Goal: Transaction & Acquisition: Download file/media

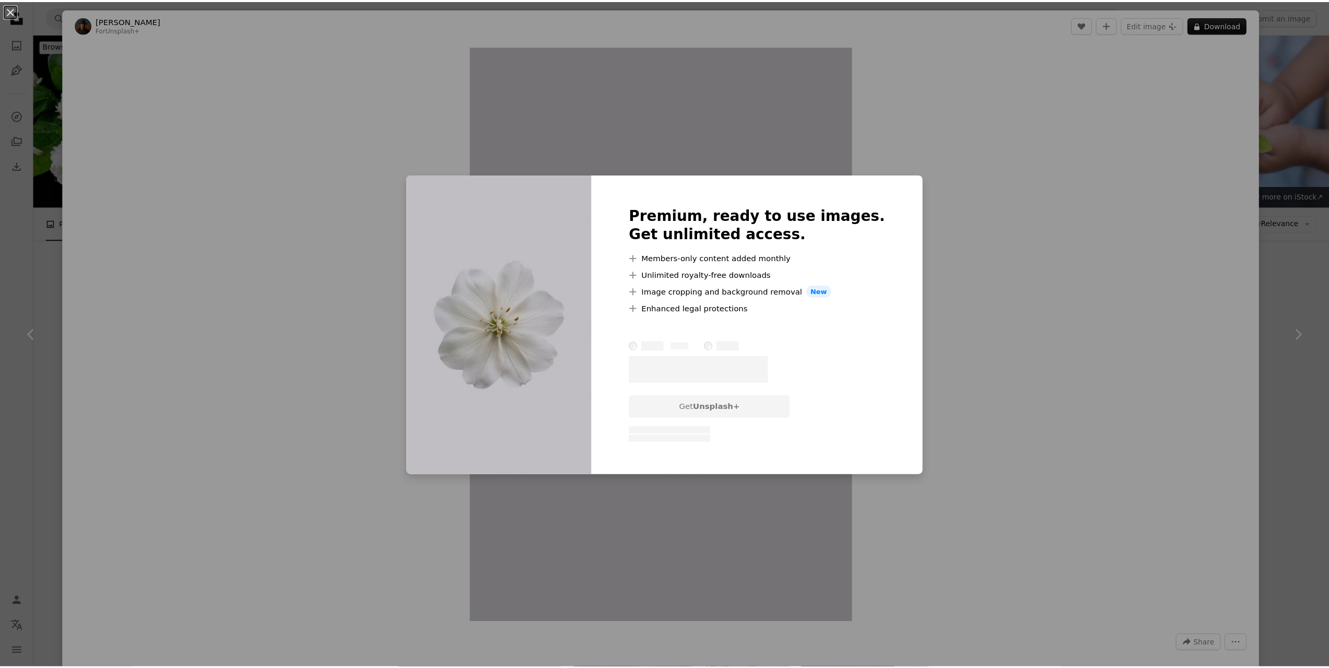
scroll to position [470, 0]
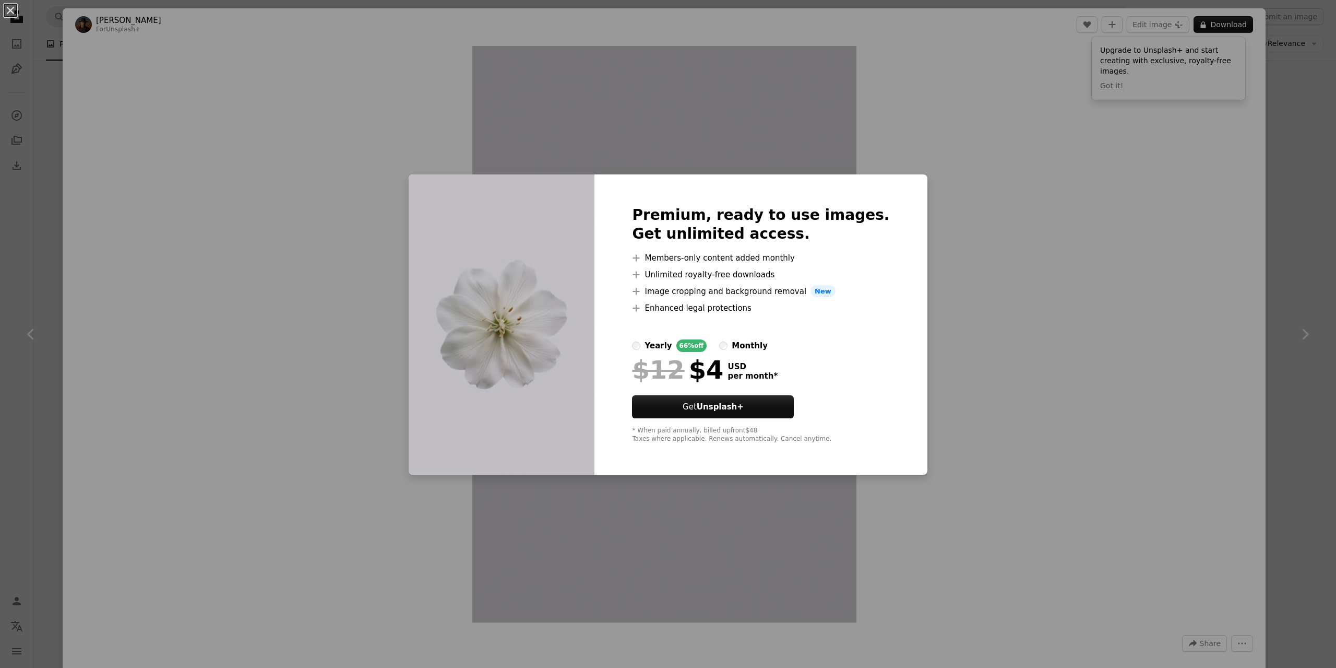
click at [1166, 183] on div "An X shape Premium, ready to use images. Get unlimited access. A plus sign Memb…" at bounding box center [668, 334] width 1336 height 668
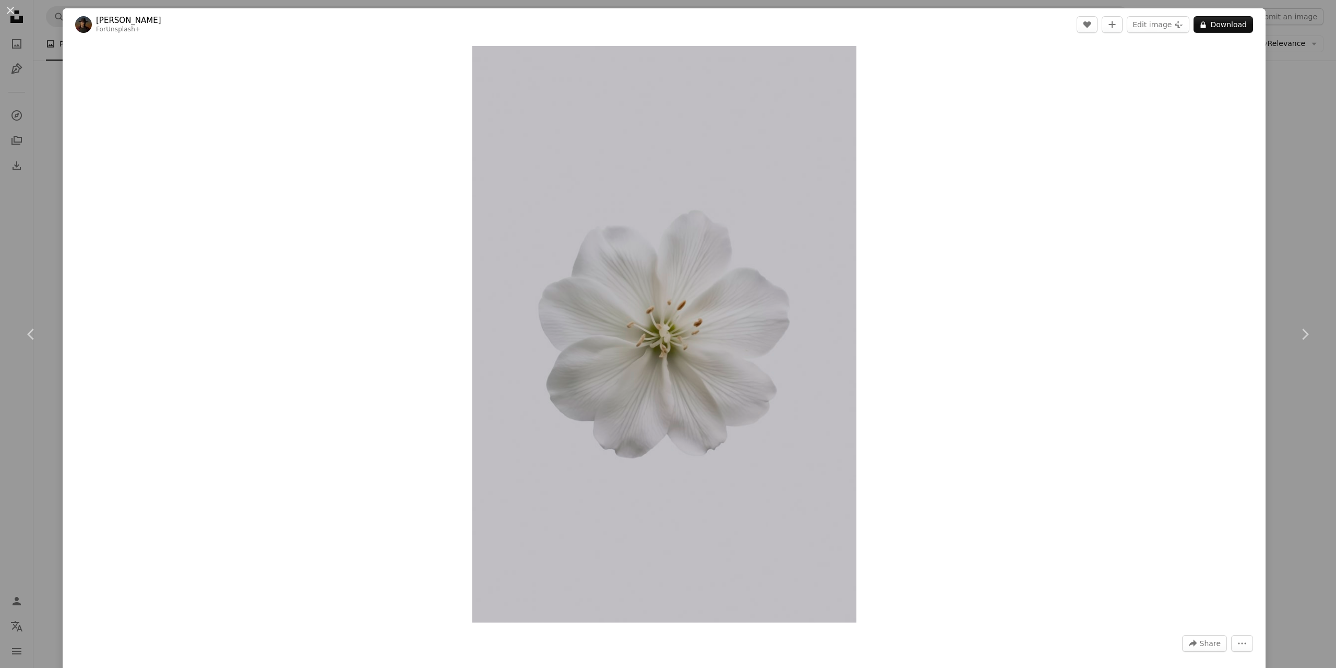
click at [1304, 179] on div "An X shape Chevron left Chevron right [PERSON_NAME] For Unsplash+ A heart A plu…" at bounding box center [668, 334] width 1336 height 668
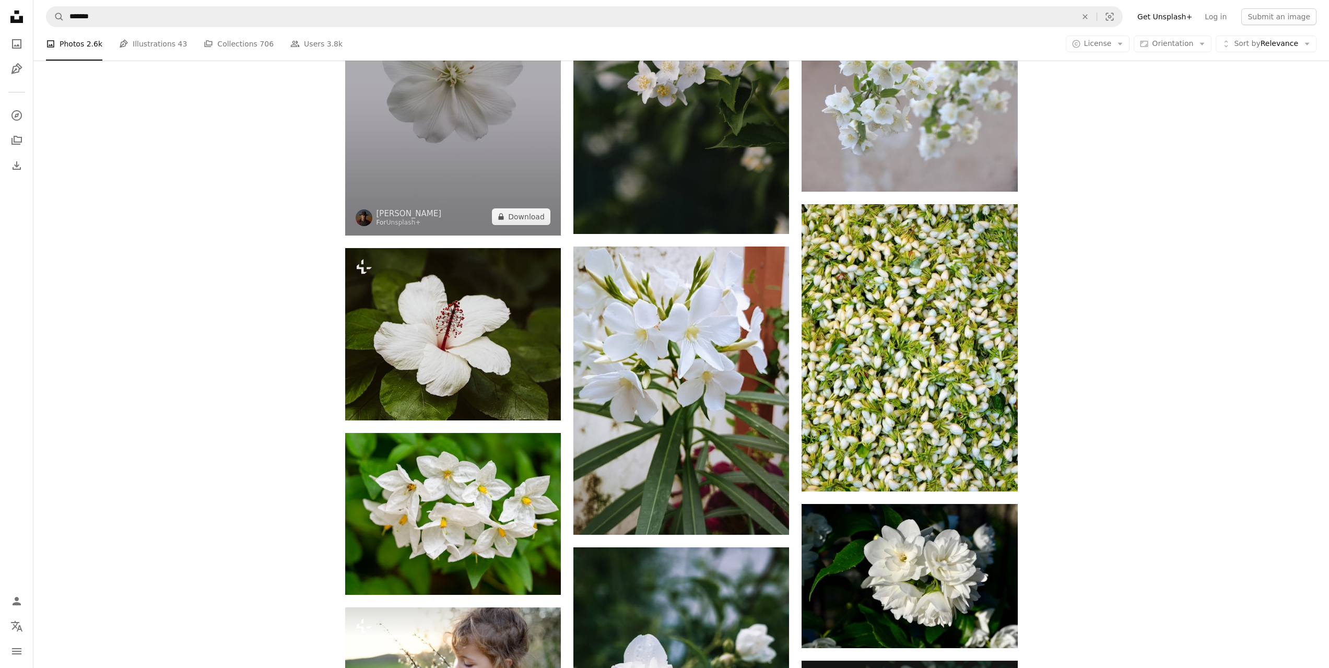
scroll to position [574, 0]
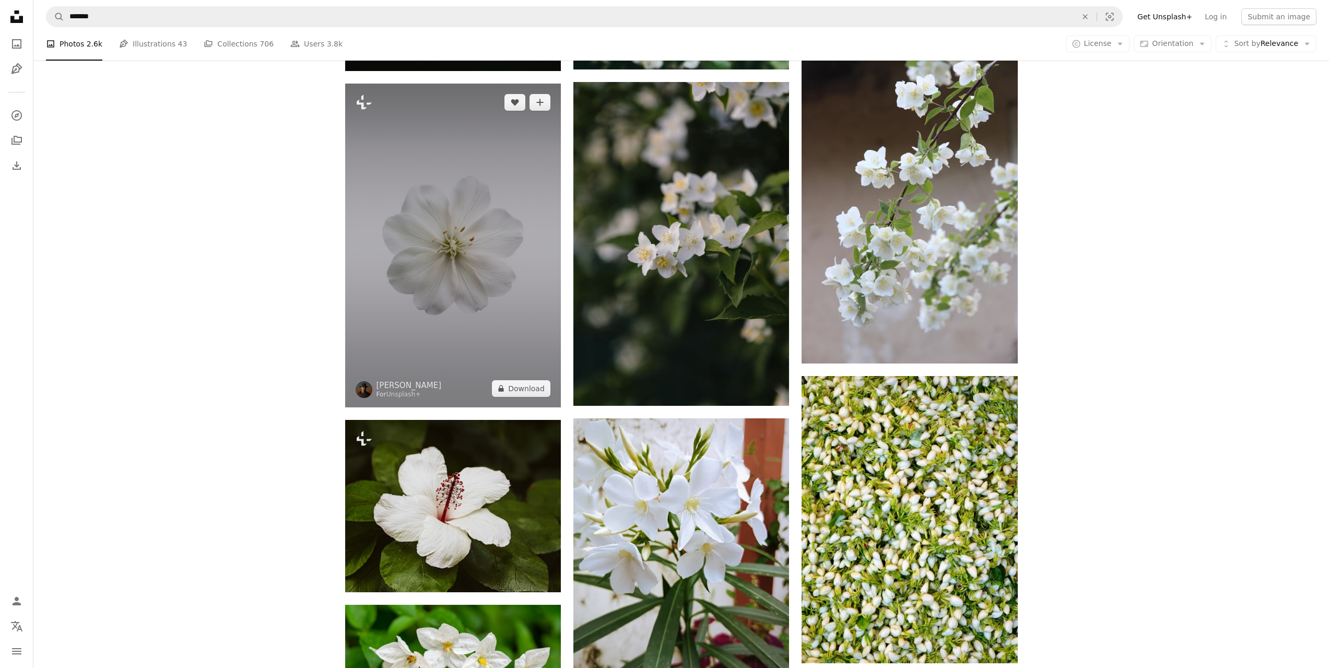
click at [481, 252] on img at bounding box center [453, 246] width 216 height 324
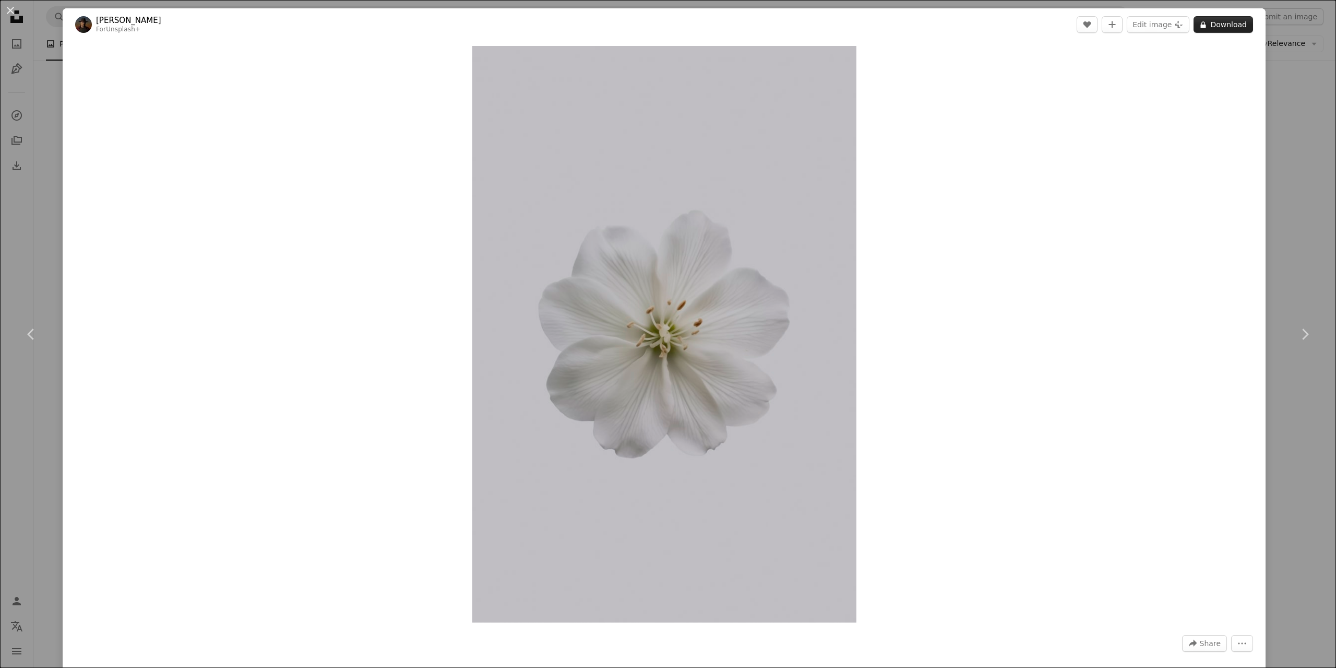
click at [1225, 31] on button "A lock Download" at bounding box center [1224, 24] width 60 height 17
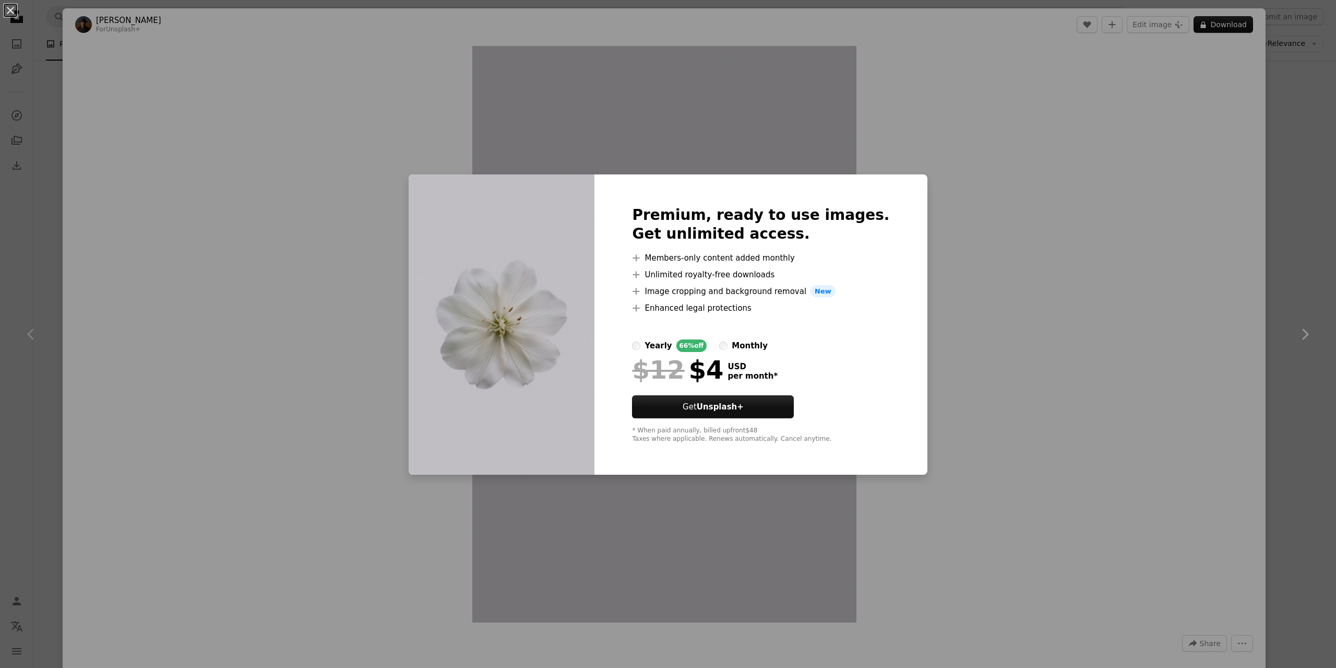
drag, startPoint x: 1282, startPoint y: 296, endPoint x: 1289, endPoint y: 306, distance: 12.3
click at [1284, 300] on div "An X shape Premium, ready to use images. Get unlimited access. A plus sign Memb…" at bounding box center [668, 334] width 1336 height 668
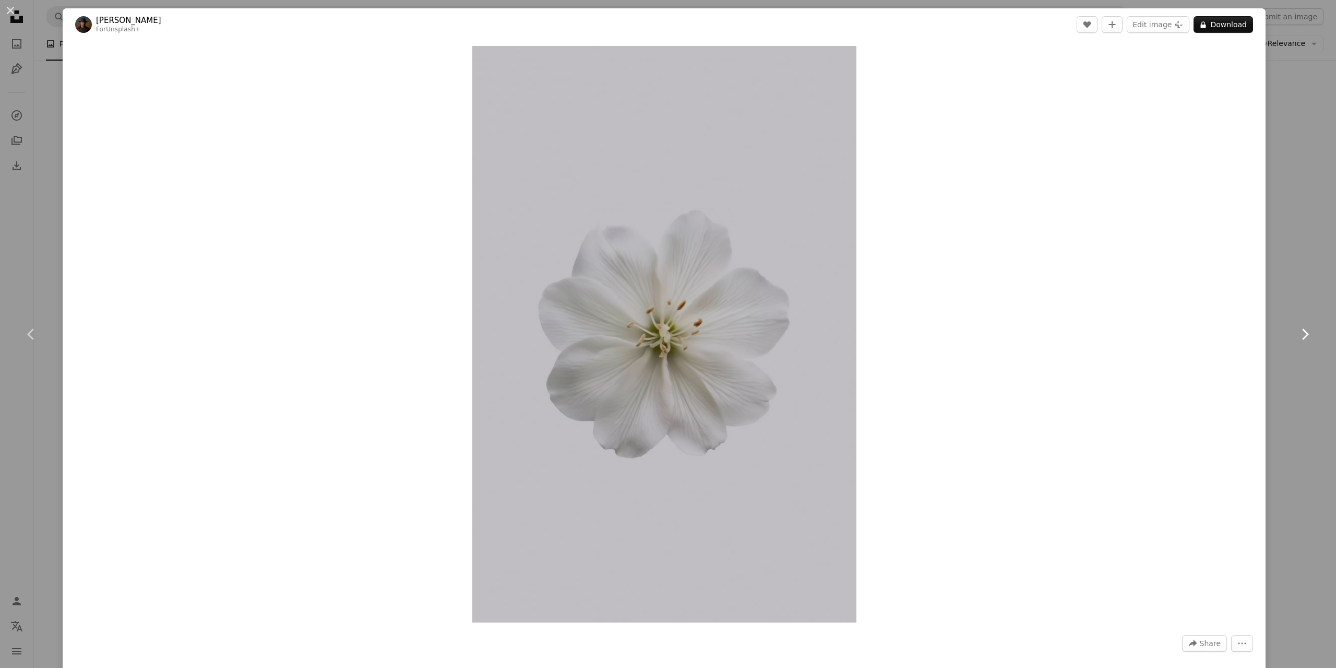
click at [1295, 311] on link "Chevron right" at bounding box center [1305, 334] width 63 height 100
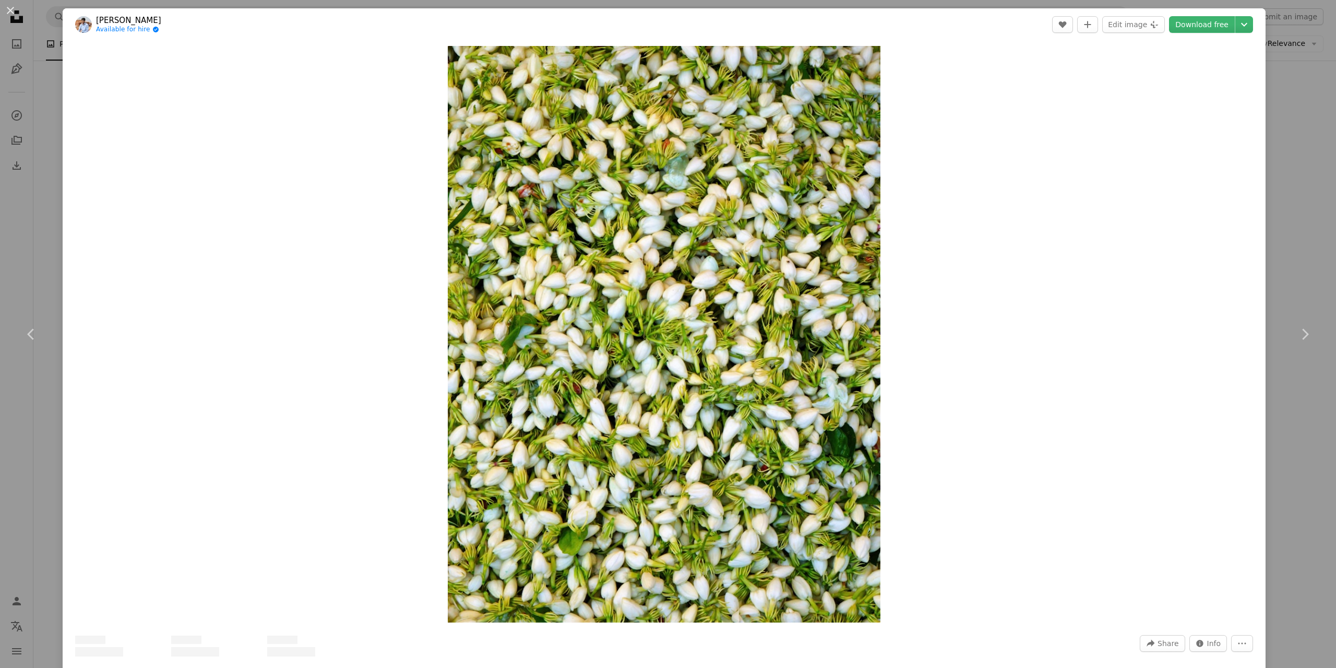
click at [1318, 248] on div "An X shape Chevron left Chevron right [PERSON_NAME] Available for hire A checkm…" at bounding box center [668, 334] width 1336 height 668
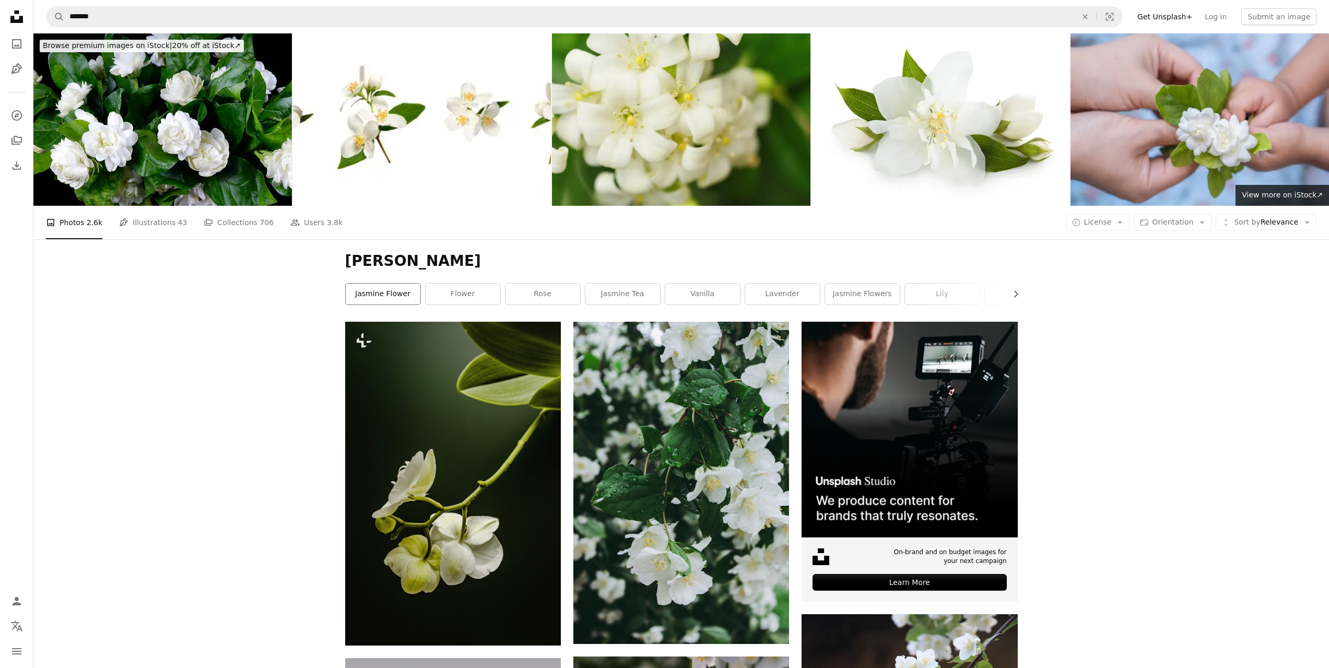
click at [389, 293] on link "jasmine flower" at bounding box center [383, 293] width 75 height 21
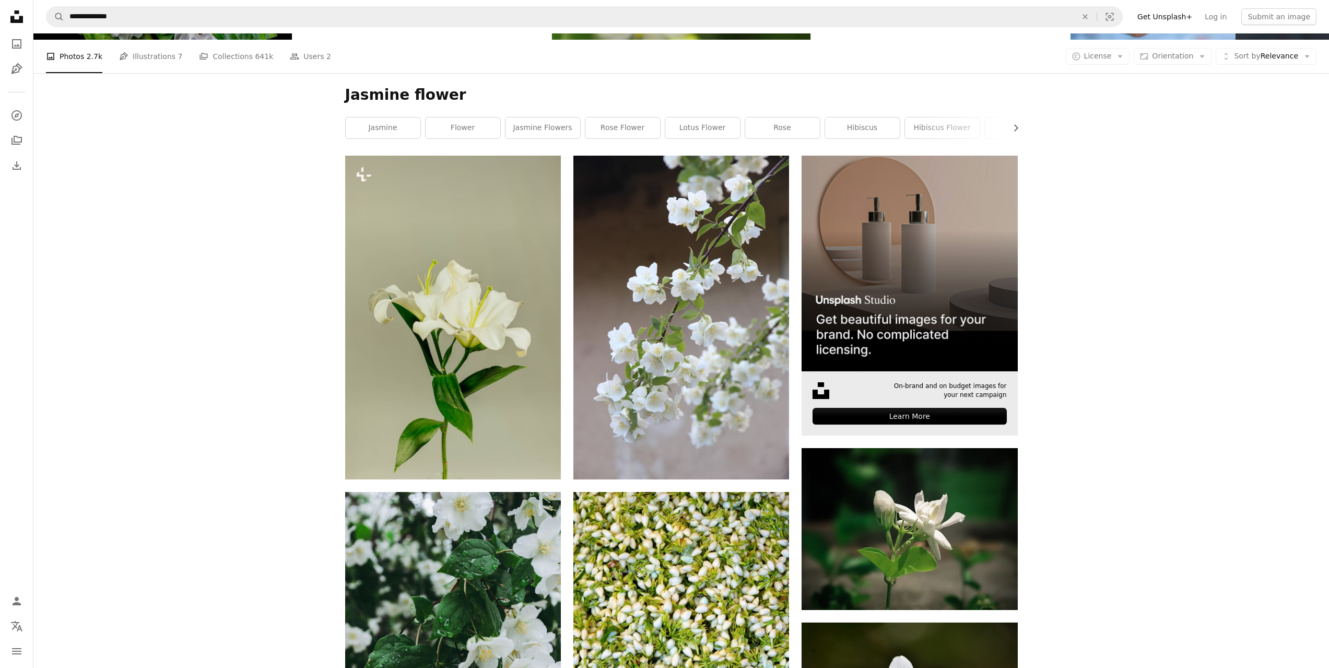
scroll to position [209, 0]
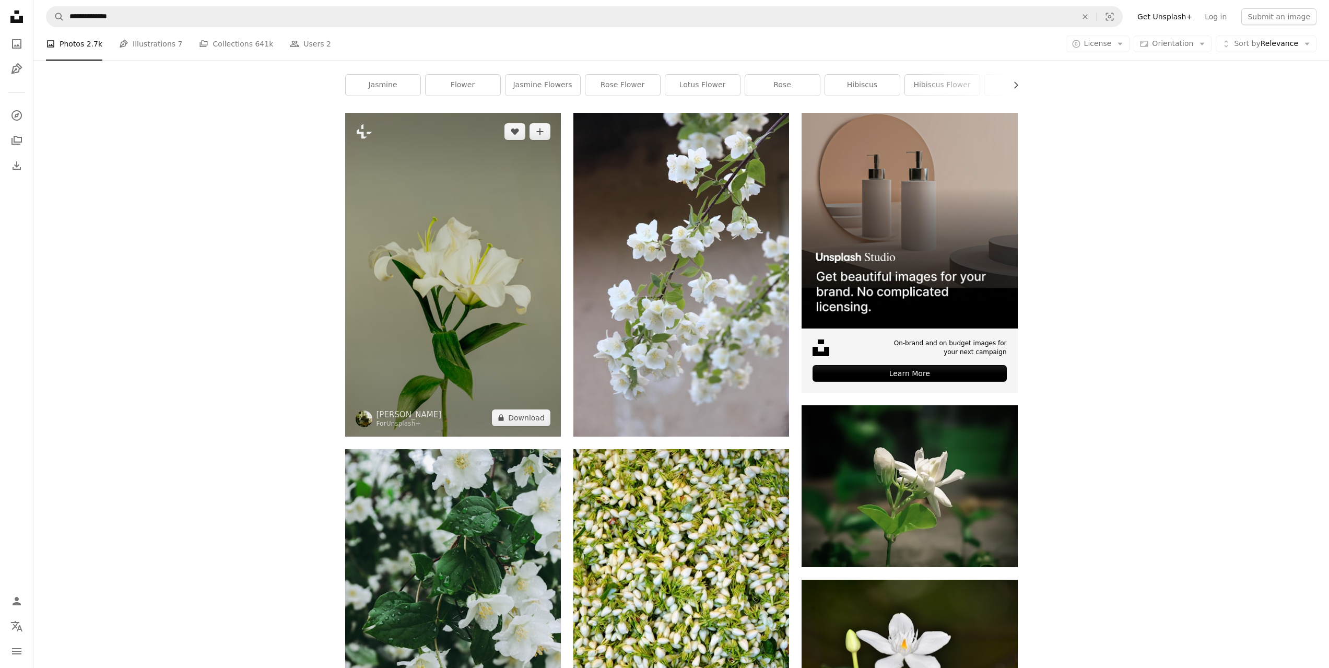
click at [453, 323] on img at bounding box center [453, 275] width 216 height 324
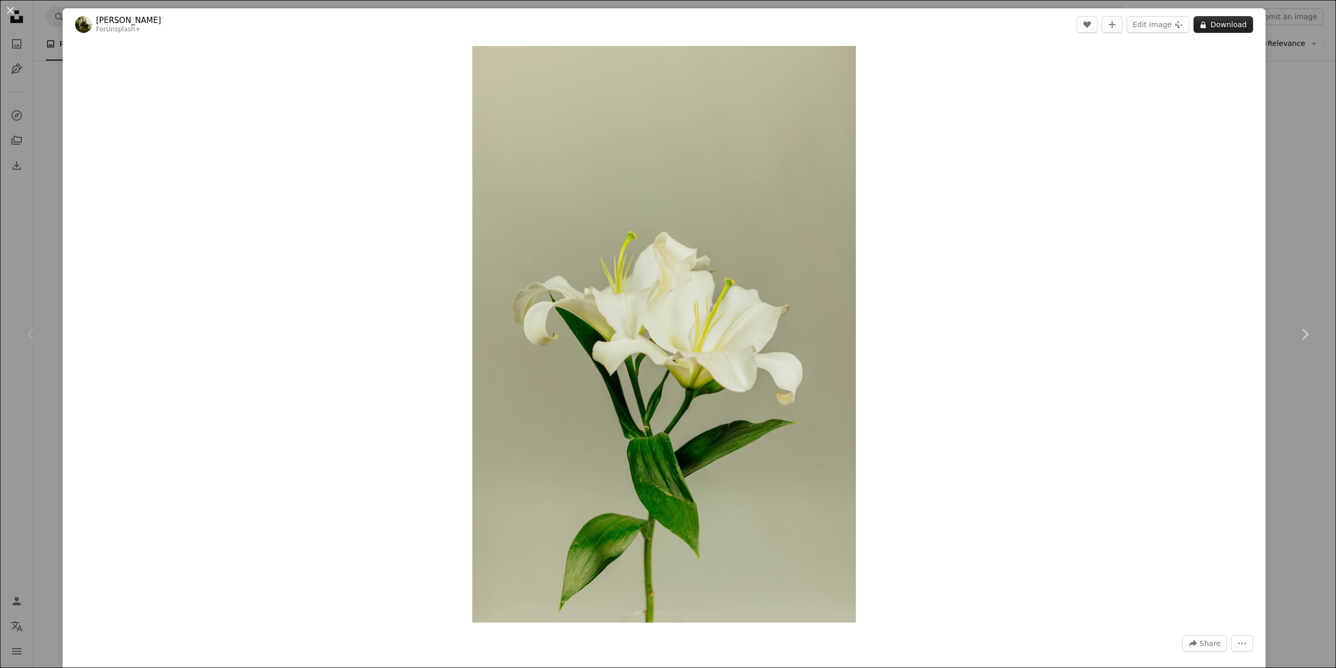
click at [1216, 26] on button "A lock Download" at bounding box center [1224, 24] width 60 height 17
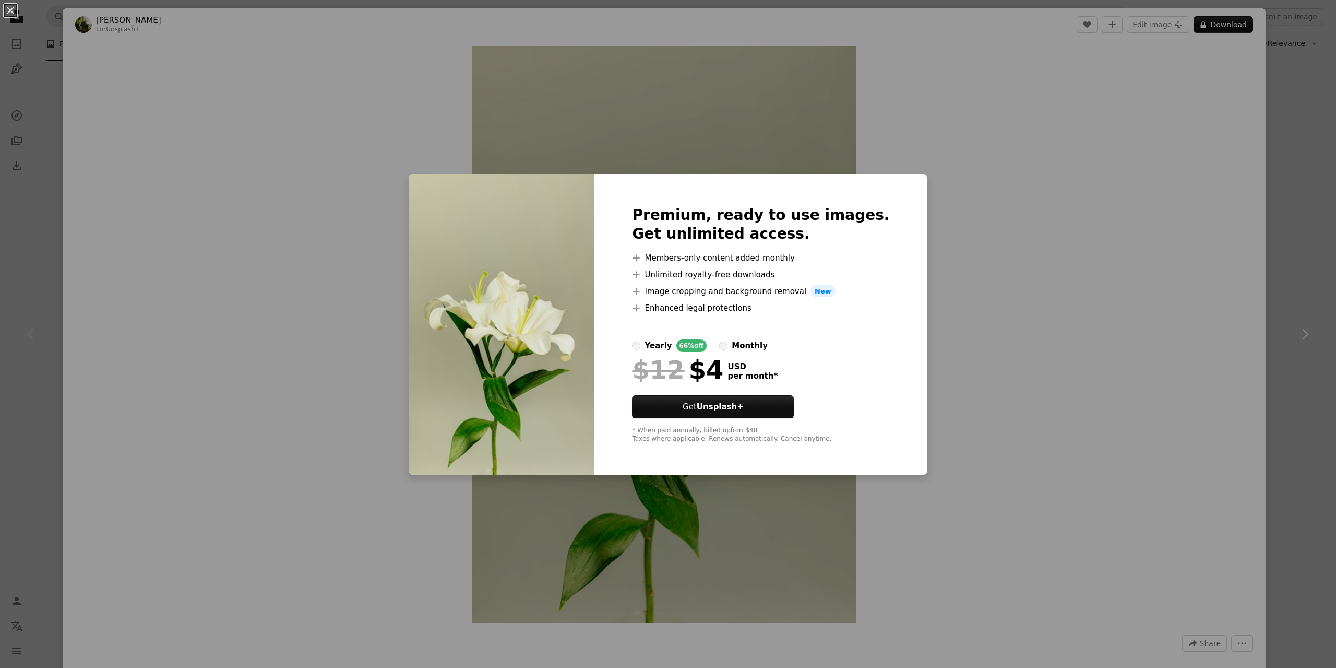
click at [1253, 308] on div "An X shape Premium, ready to use images. Get unlimited access. A plus sign Memb…" at bounding box center [668, 334] width 1336 height 668
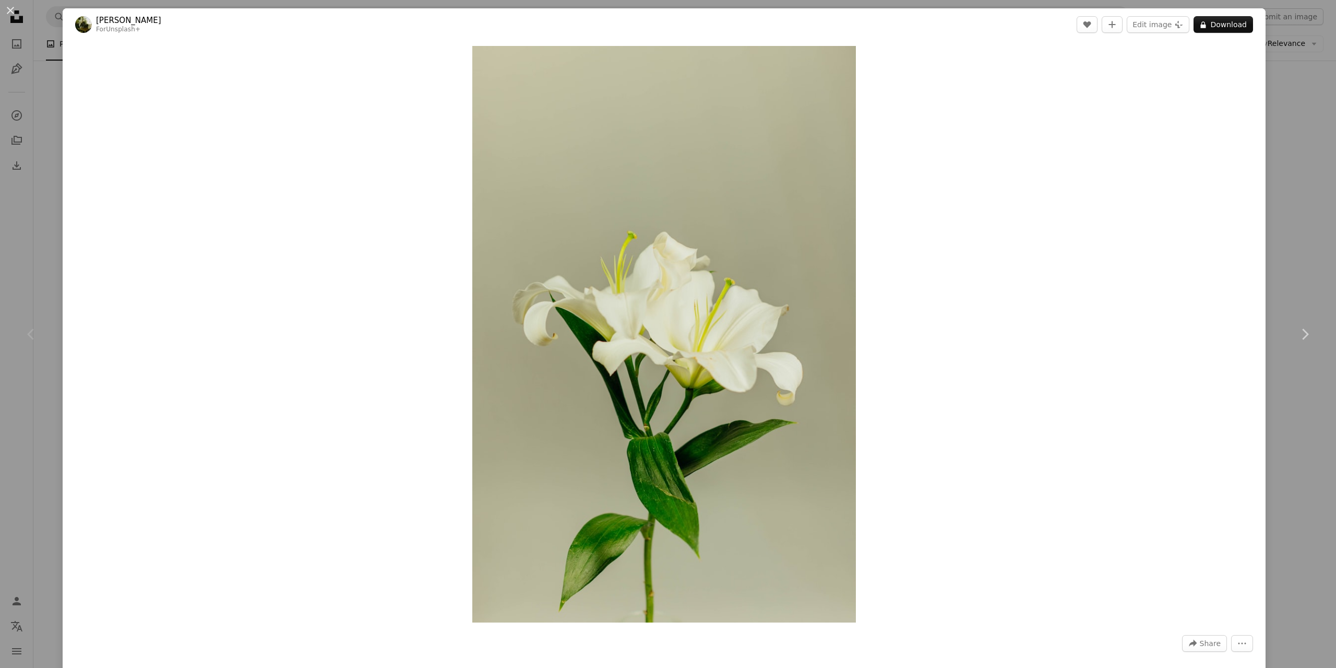
click at [1270, 283] on div "An X shape Chevron left Chevron right [PERSON_NAME] For Unsplash+ A heart A plu…" at bounding box center [668, 334] width 1336 height 668
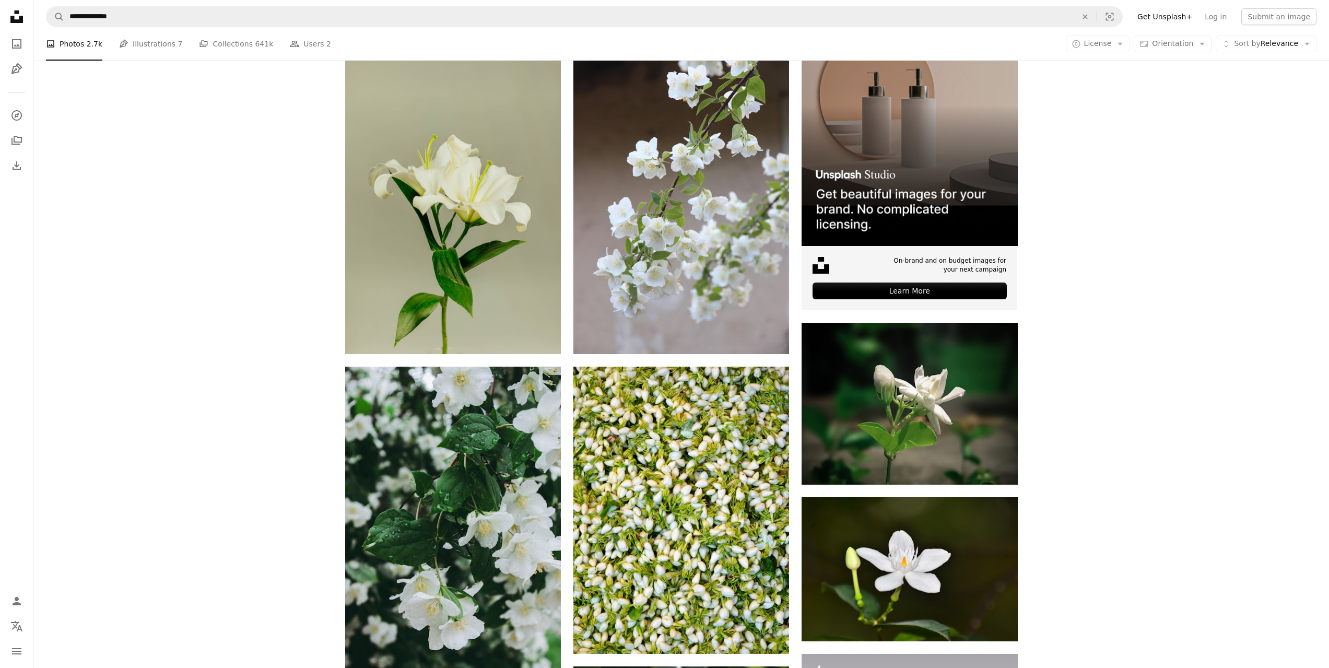
scroll to position [313, 0]
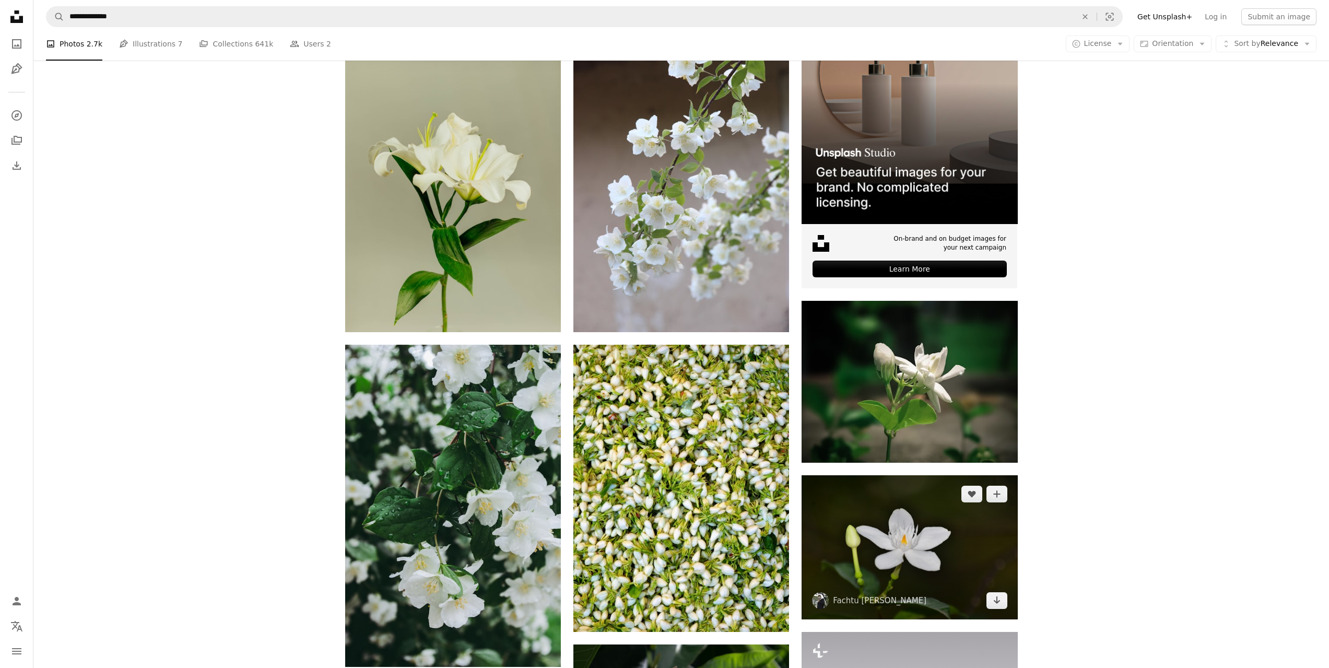
click at [926, 518] on img at bounding box center [909, 547] width 216 height 144
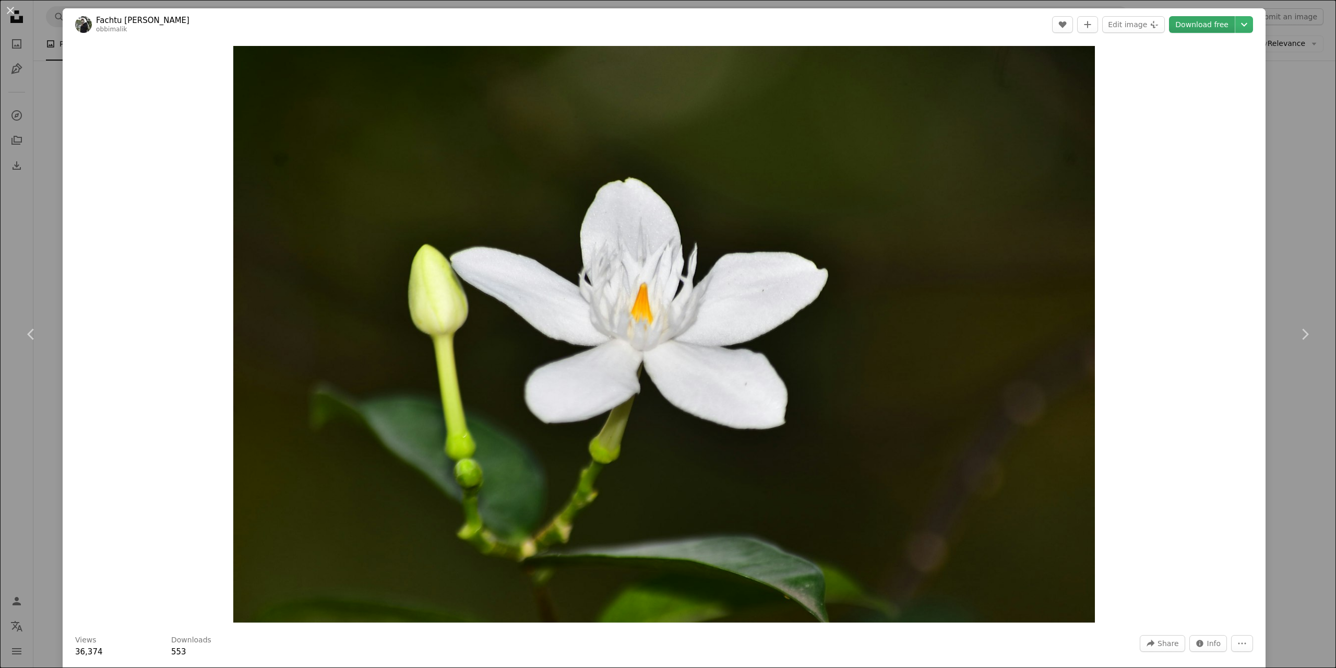
click at [1203, 22] on link "Download free" at bounding box center [1202, 24] width 66 height 17
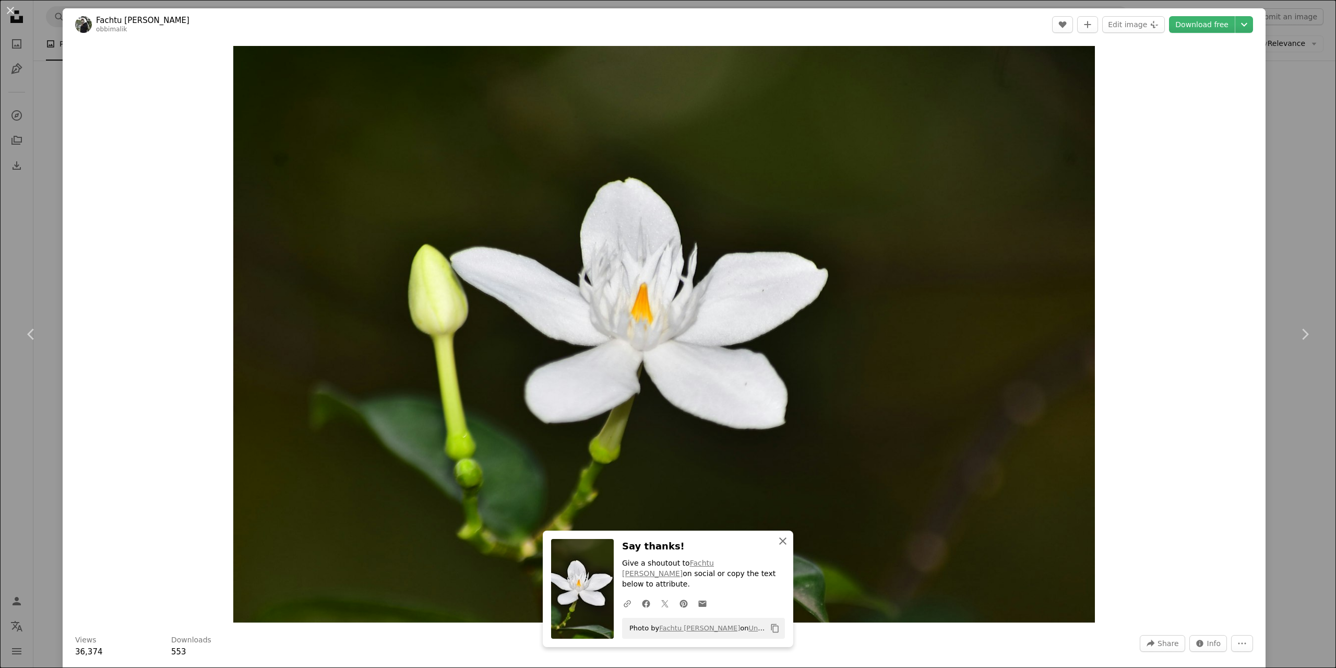
click at [782, 551] on button "An X shape Close" at bounding box center [783, 540] width 21 height 21
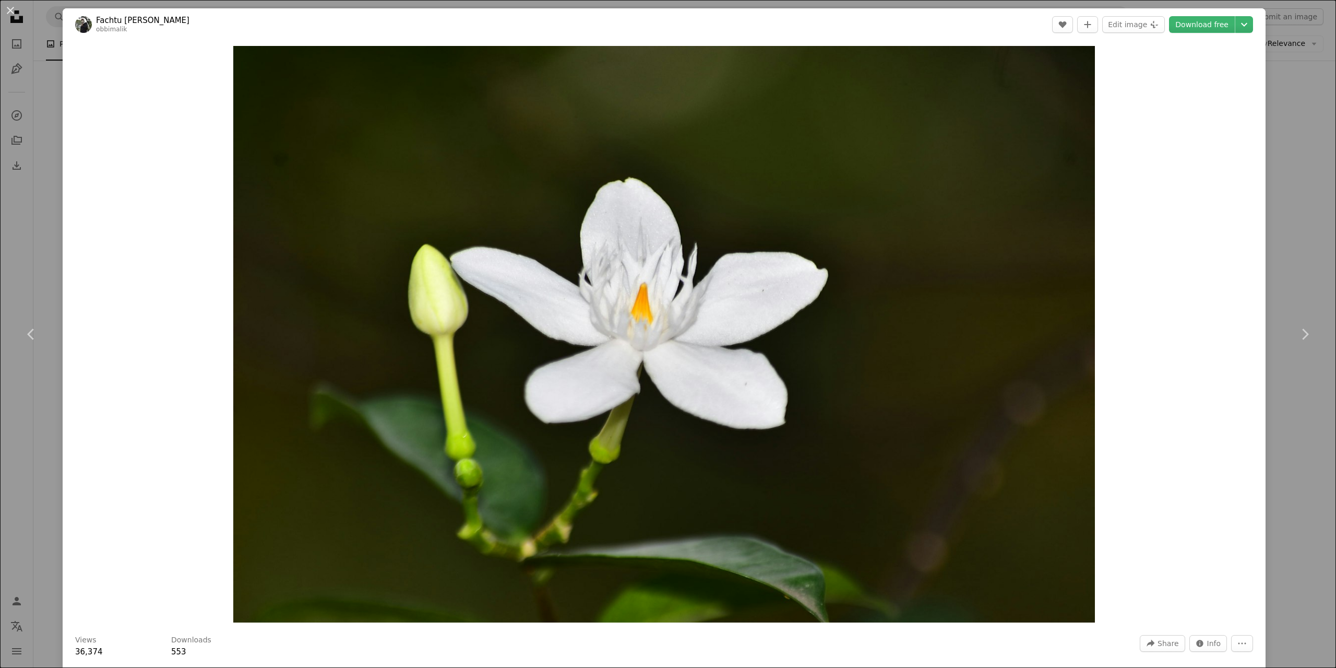
click at [1268, 430] on div "An X shape Chevron left Chevron right Fachtu [PERSON_NAME] obbimalik A heart A …" at bounding box center [668, 334] width 1336 height 668
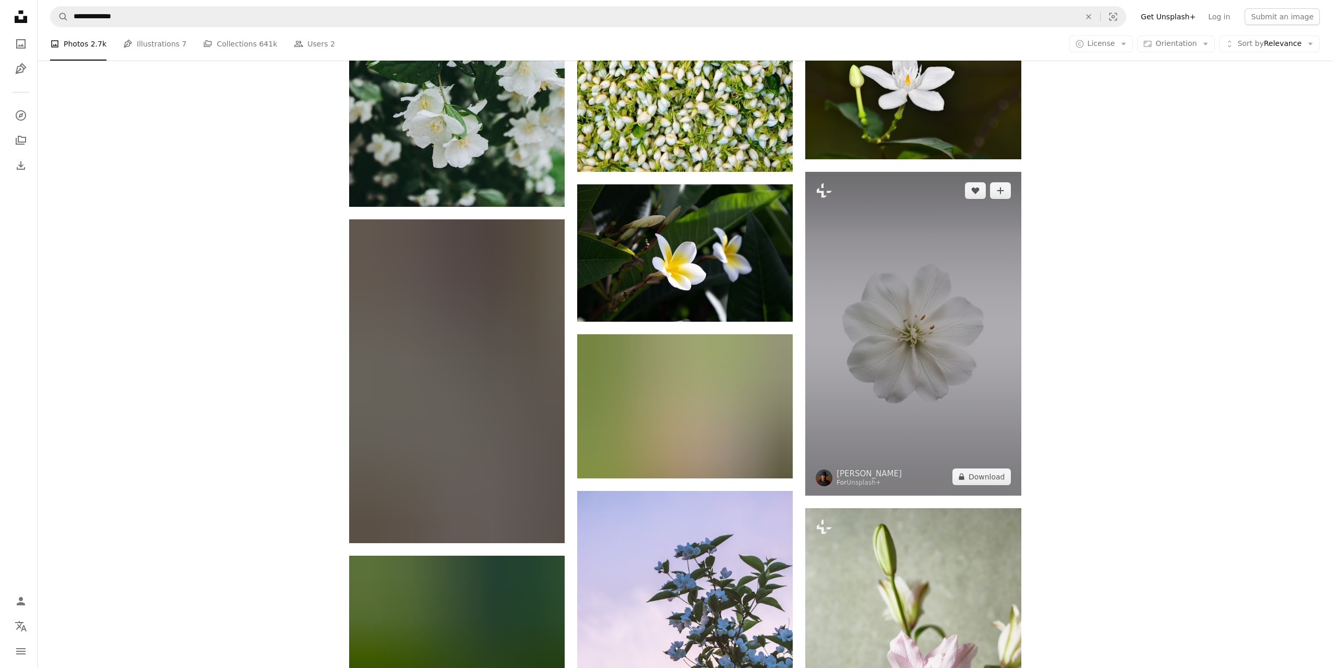
scroll to position [835, 0]
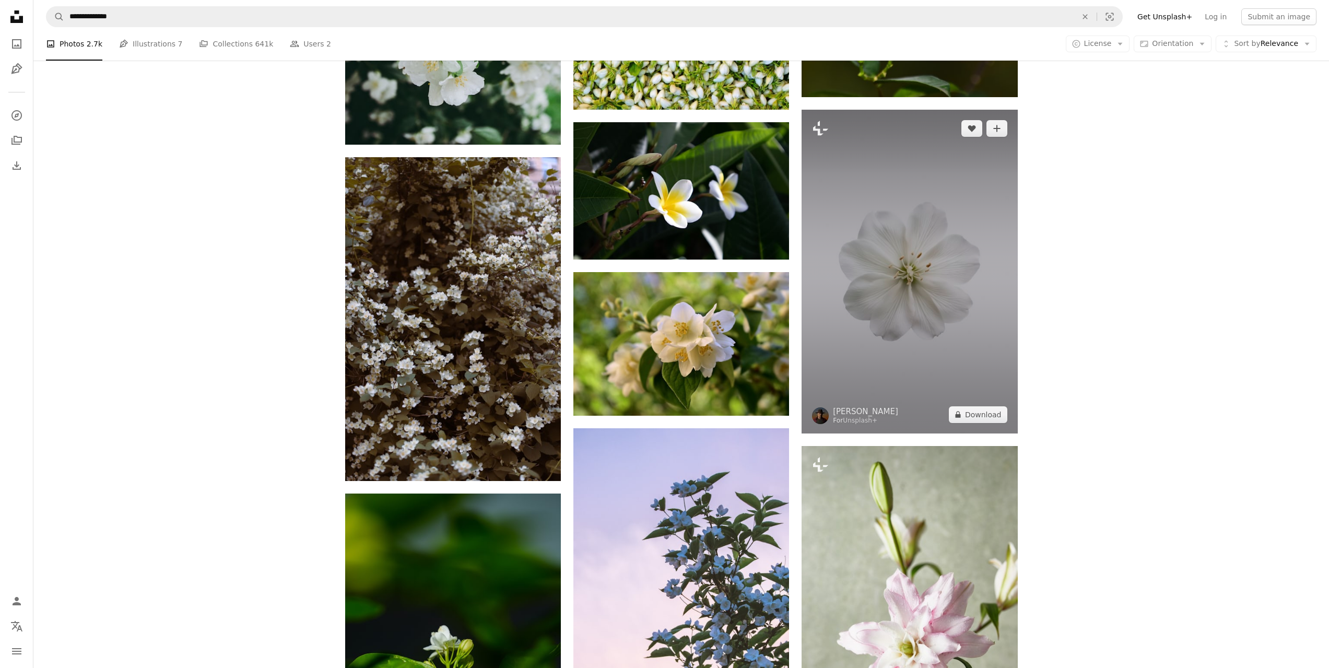
click at [958, 348] on img at bounding box center [909, 272] width 216 height 324
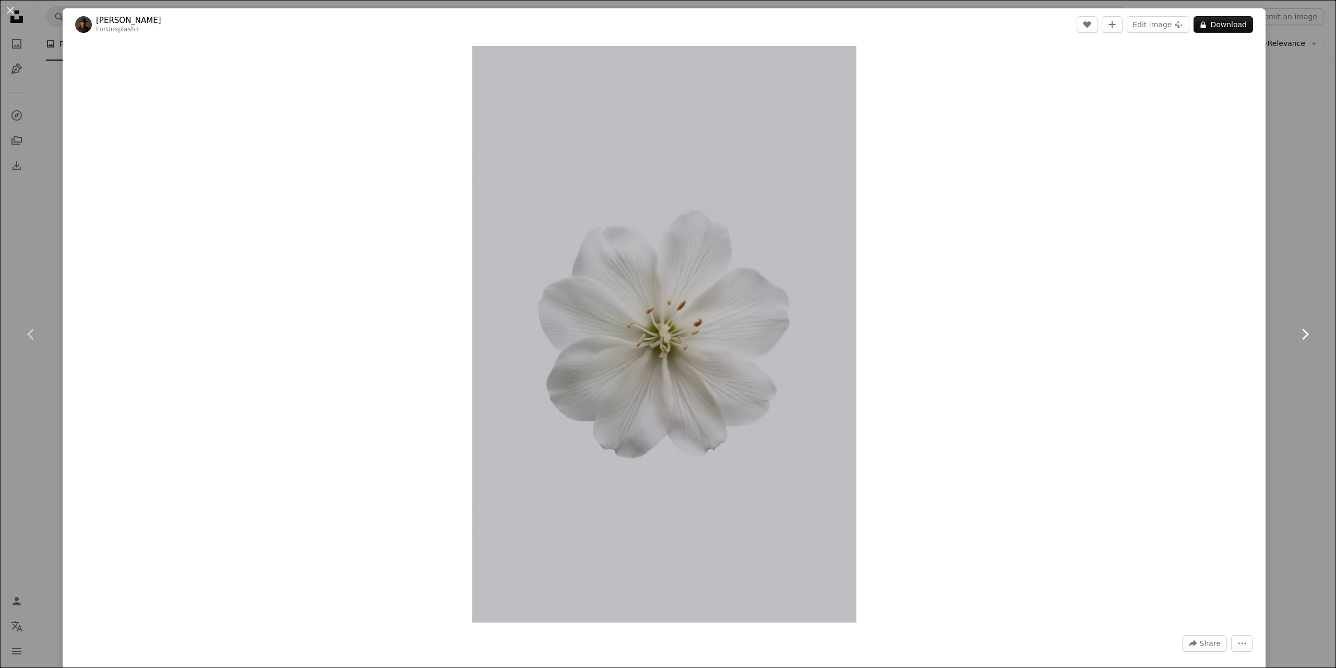
click at [1290, 313] on link "Chevron right" at bounding box center [1305, 334] width 63 height 100
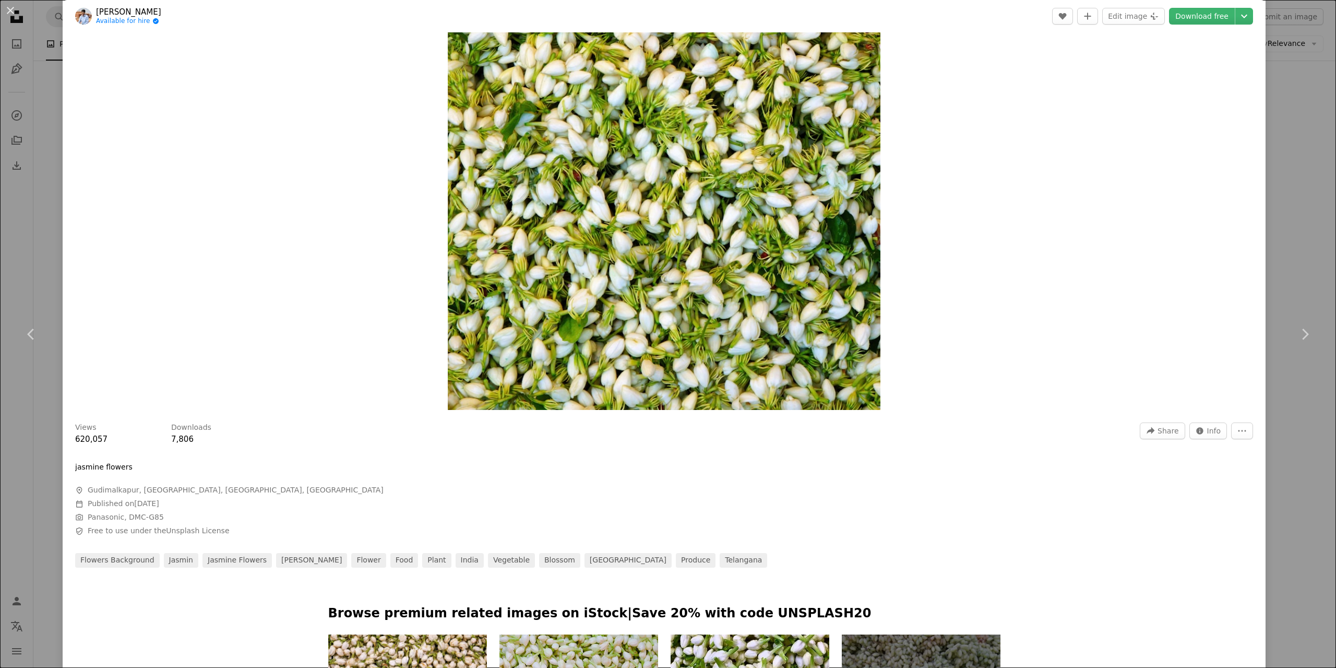
scroll to position [313, 0]
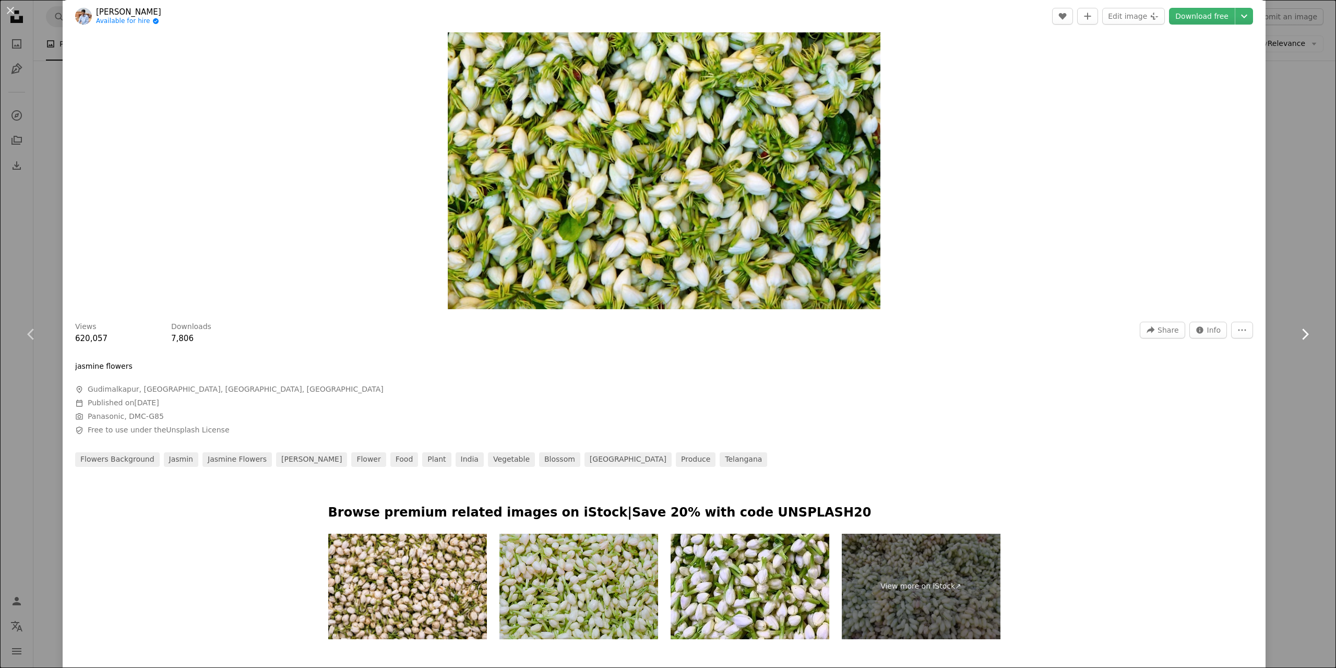
click at [1297, 335] on icon "Chevron right" at bounding box center [1305, 334] width 17 height 17
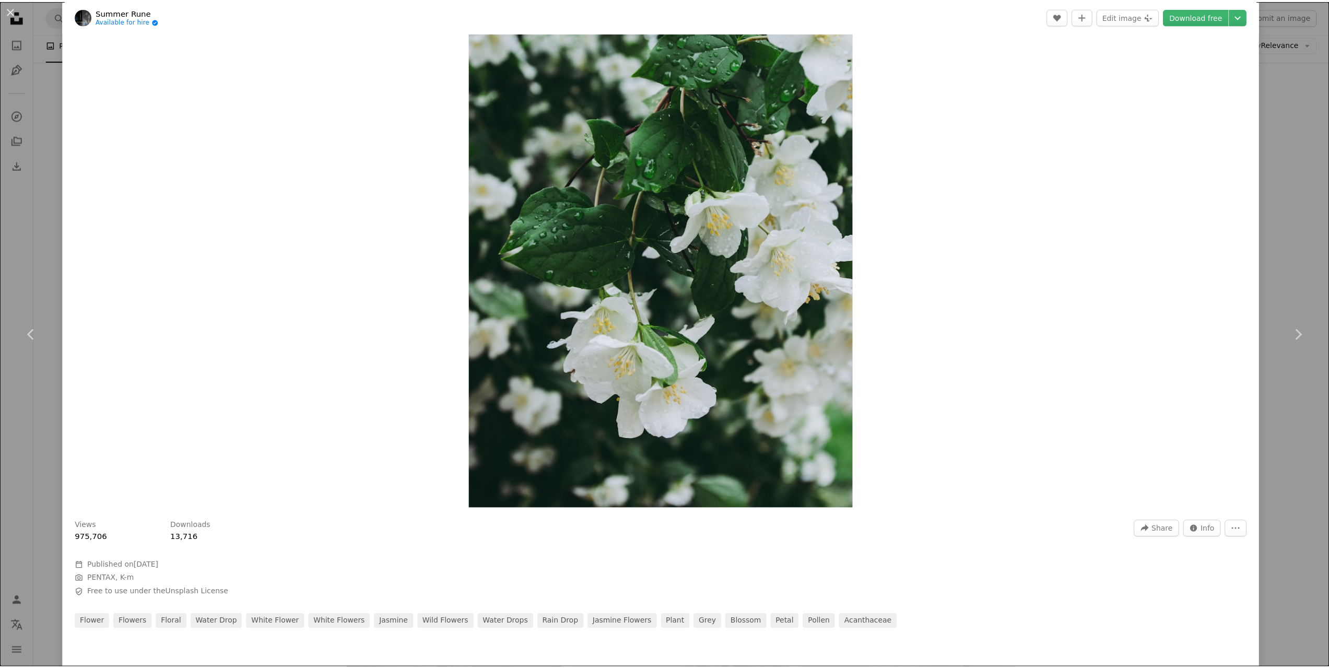
scroll to position [313, 0]
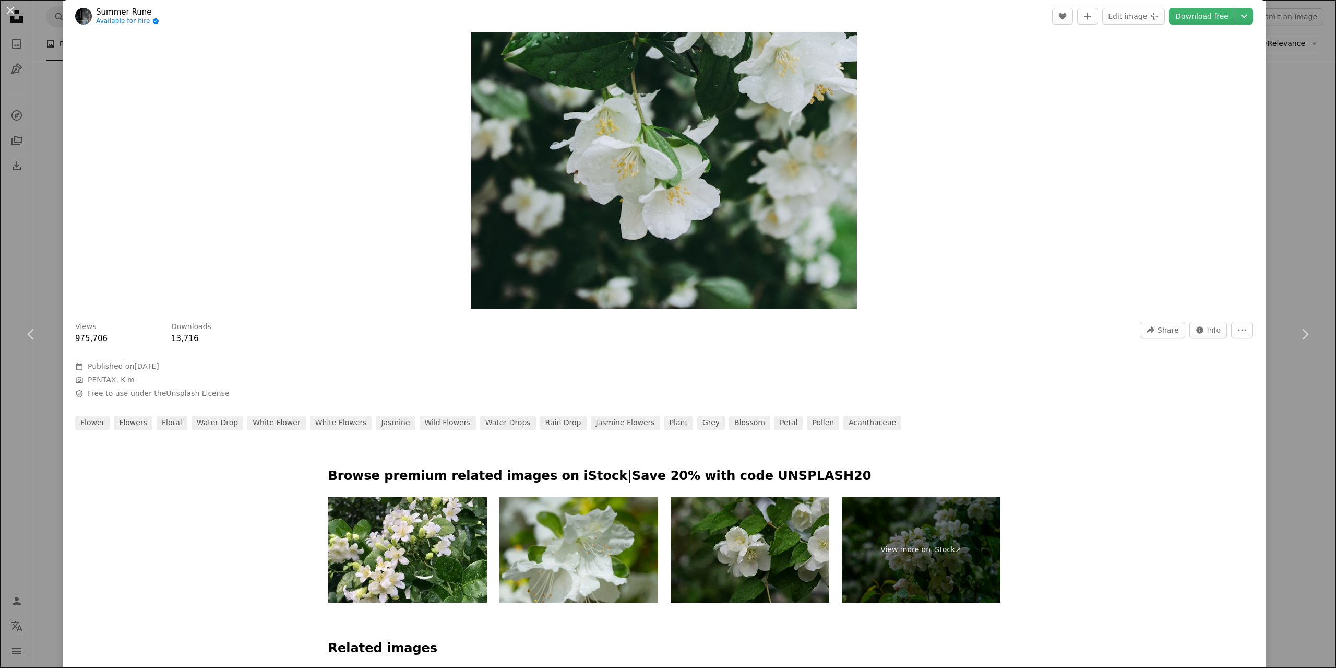
click at [34, 215] on div "An X shape Chevron left Chevron right Summer Rune Available for hire A checkmar…" at bounding box center [668, 334] width 1336 height 668
